Goal: Browse casually: Explore the website without a specific task or goal

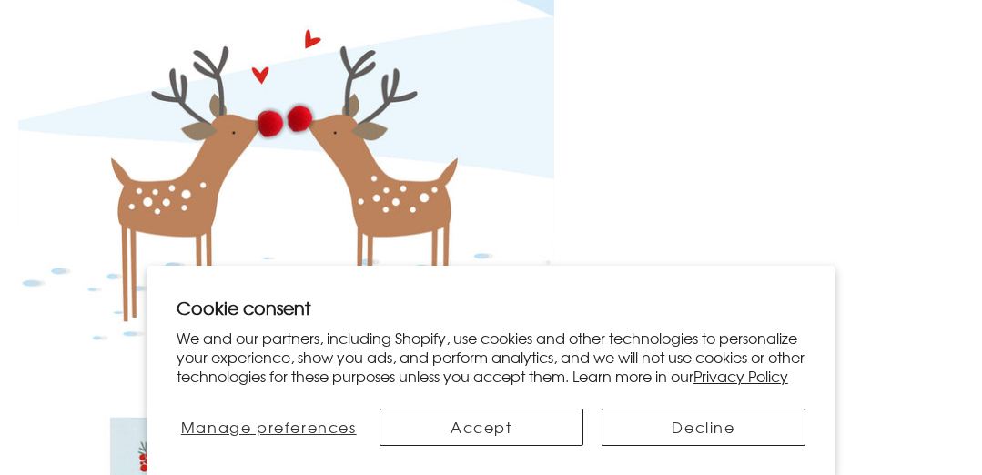
scroll to position [2375, 0]
